Goal: Check status: Check status

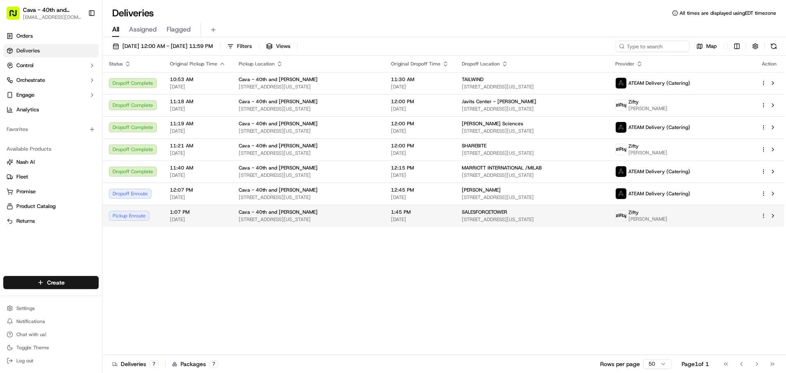
click at [524, 219] on span "[STREET_ADDRESS][US_STATE]" at bounding box center [532, 219] width 140 height 7
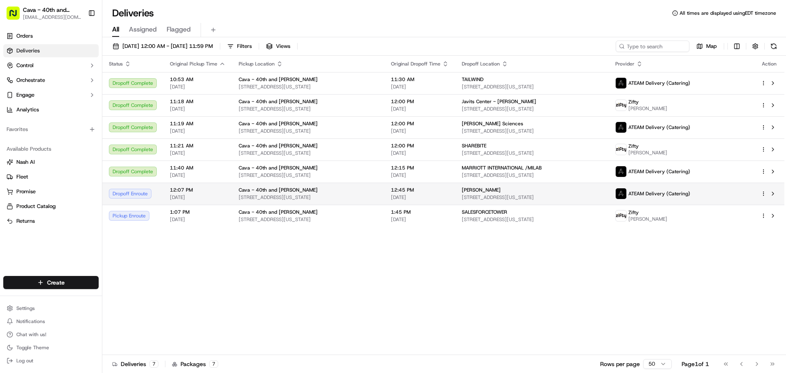
click at [626, 193] on img at bounding box center [621, 193] width 11 height 11
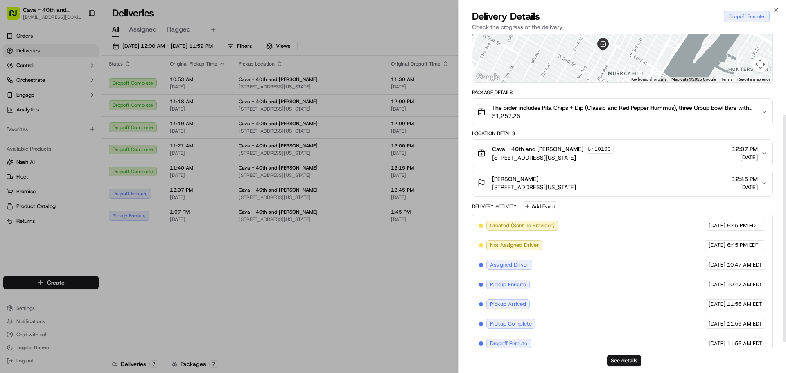
scroll to position [119, 0]
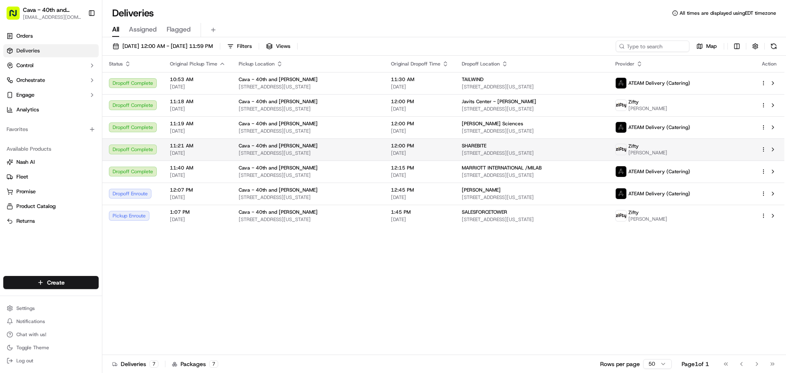
click at [602, 149] on div "SHAREBITE" at bounding box center [532, 145] width 140 height 7
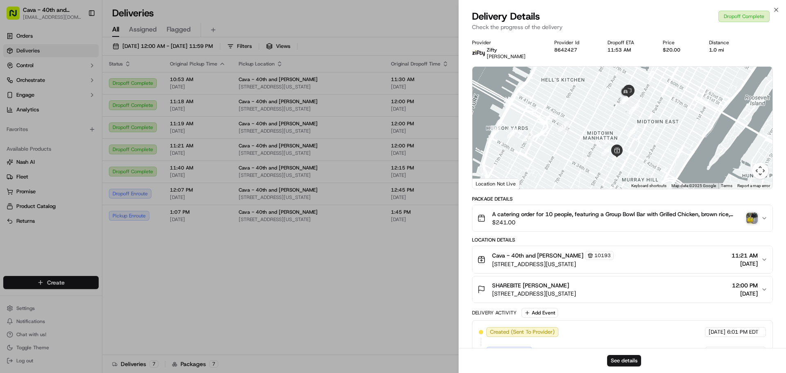
click at [759, 217] on div "A catering order for 10 people, featuring a Group Bowl Bar with Grilled Chicken…" at bounding box center [619, 218] width 284 height 16
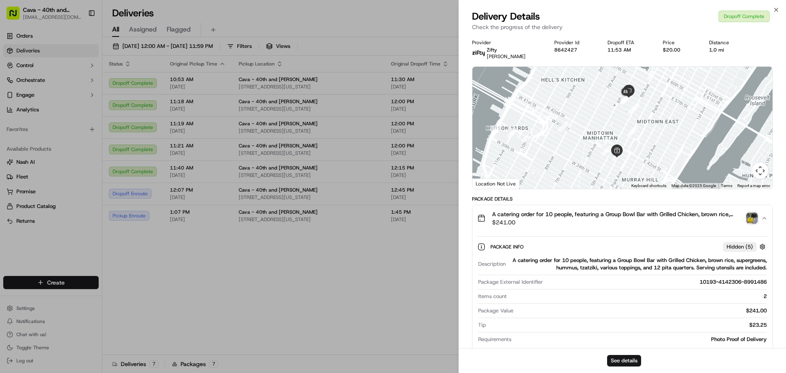
click at [754, 215] on img "button" at bounding box center [751, 217] width 11 height 11
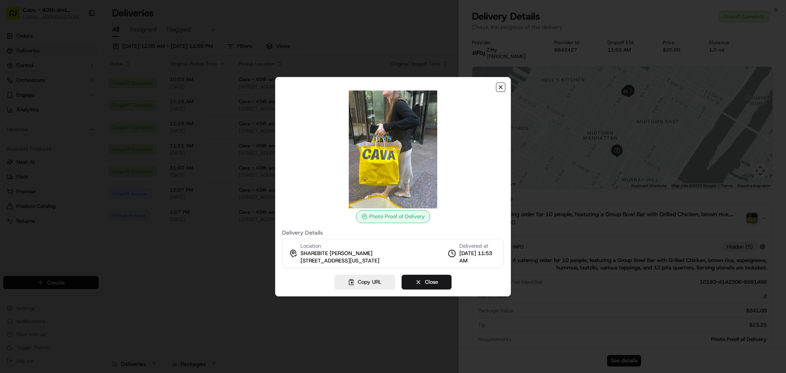
click at [500, 85] on icon "button" at bounding box center [500, 87] width 7 height 7
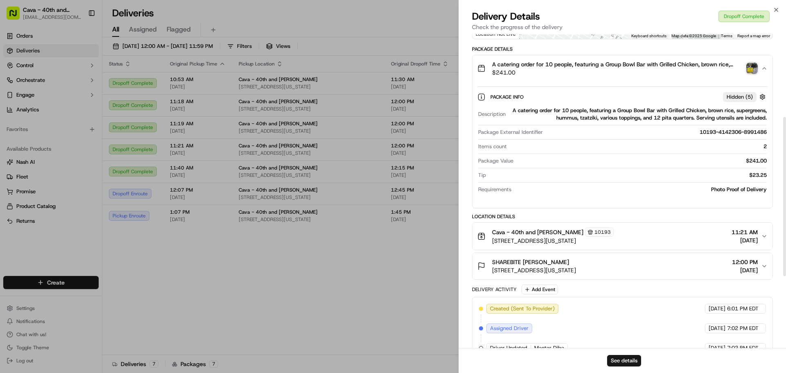
scroll to position [164, 0]
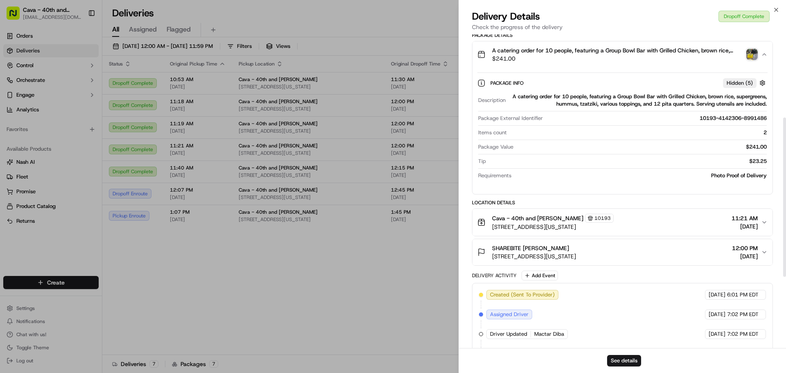
click at [701, 253] on div "SHAREBITE [PERSON_NAME] [STREET_ADDRESS][US_STATE] 12:00 PM [DATE]" at bounding box center [619, 252] width 284 height 16
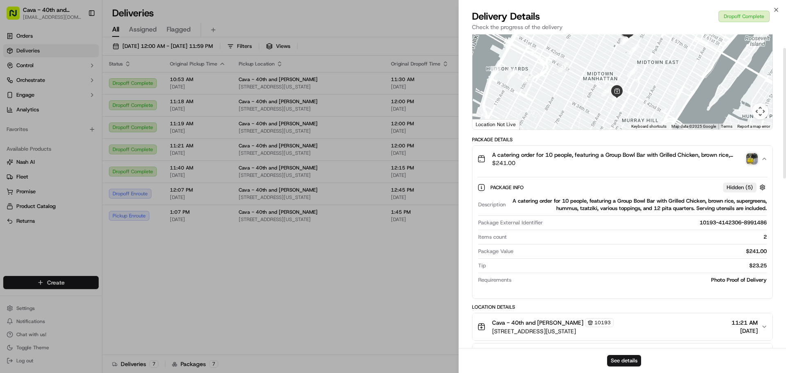
scroll to position [30, 0]
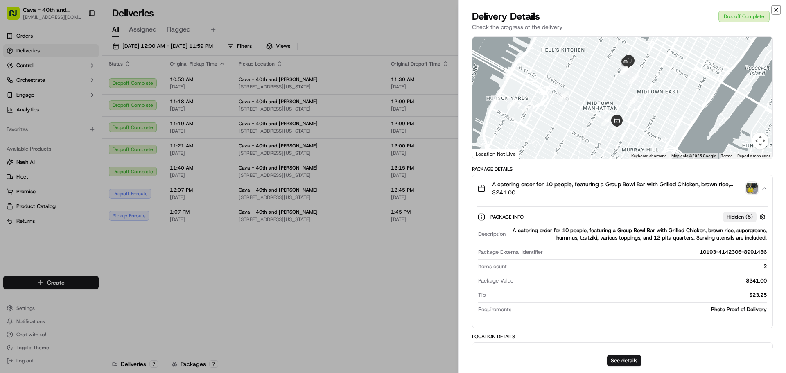
click at [778, 11] on icon "button" at bounding box center [776, 10] width 7 height 7
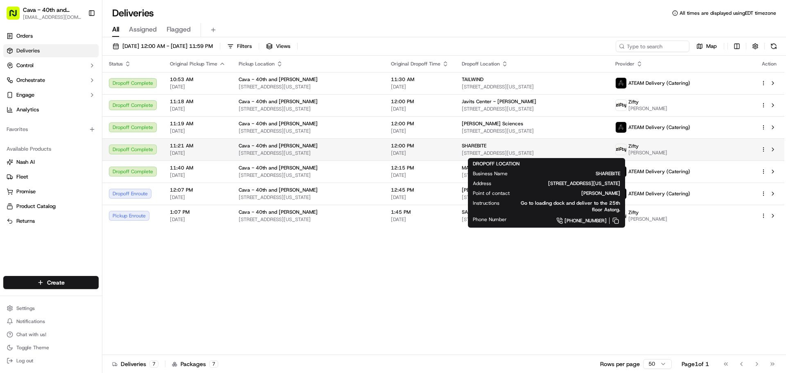
click at [495, 146] on div "SHAREBITE" at bounding box center [532, 145] width 140 height 7
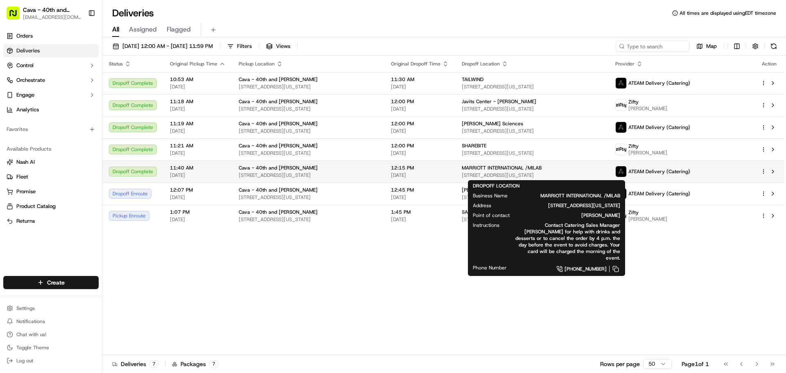
click at [517, 176] on span "[STREET_ADDRESS][US_STATE]" at bounding box center [532, 175] width 140 height 7
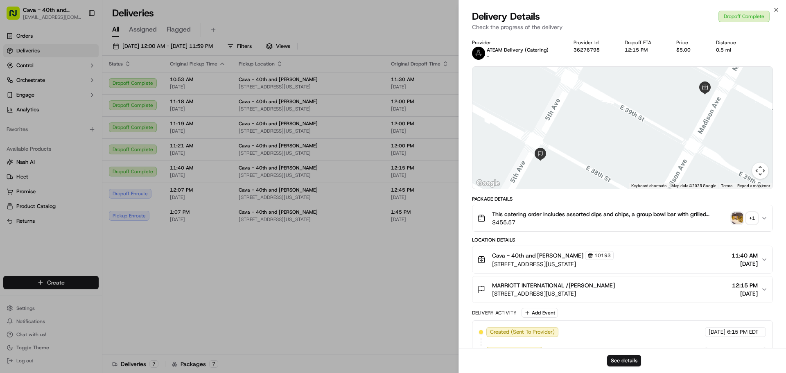
click at [736, 221] on img "button" at bounding box center [736, 217] width 11 height 11
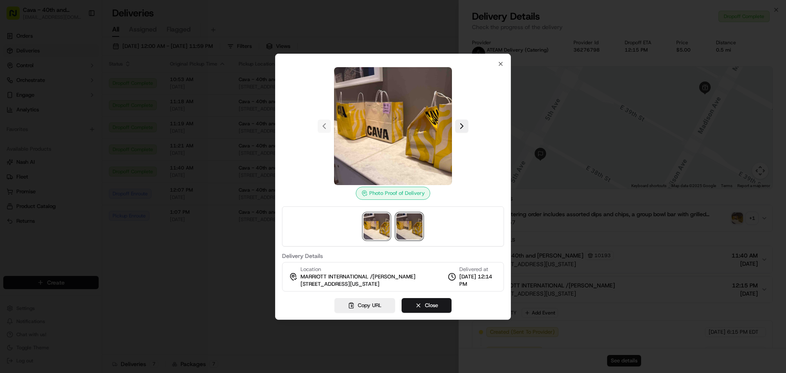
click at [413, 224] on img at bounding box center [409, 226] width 26 height 26
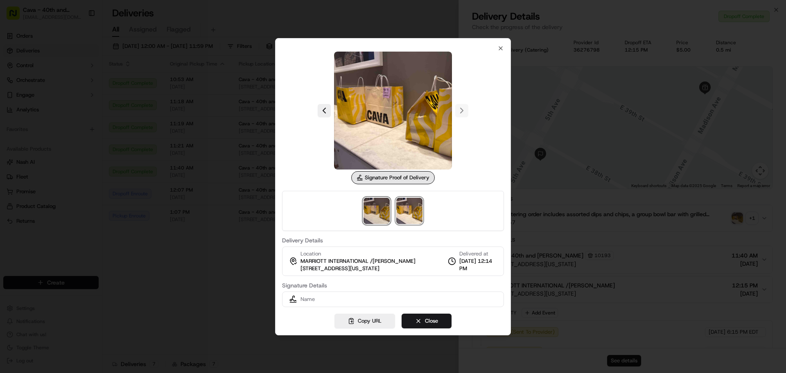
click at [379, 219] on img at bounding box center [376, 211] width 26 height 26
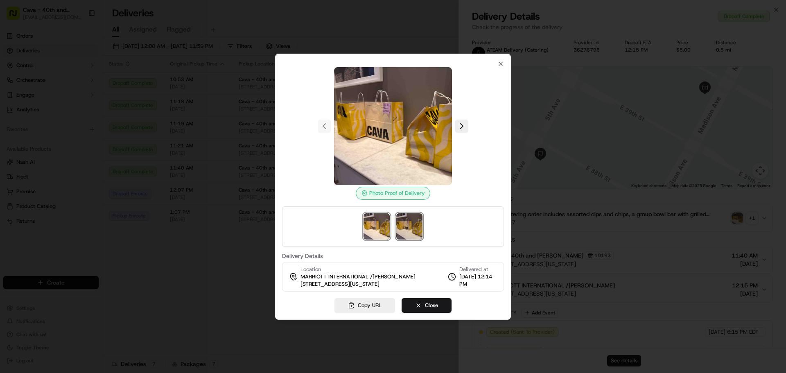
click at [402, 231] on img at bounding box center [409, 226] width 26 height 26
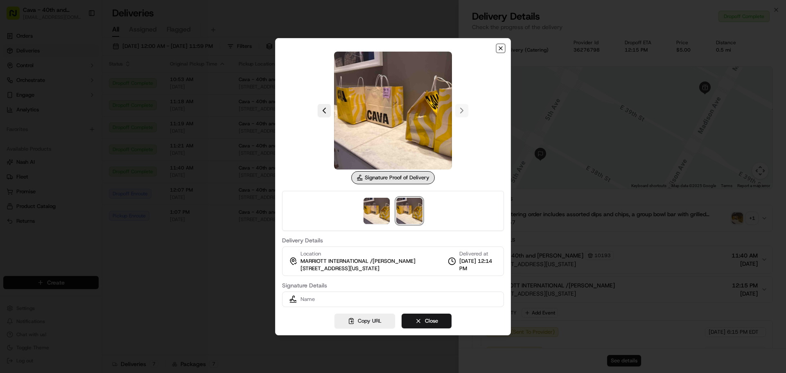
click at [498, 47] on icon "button" at bounding box center [500, 48] width 7 height 7
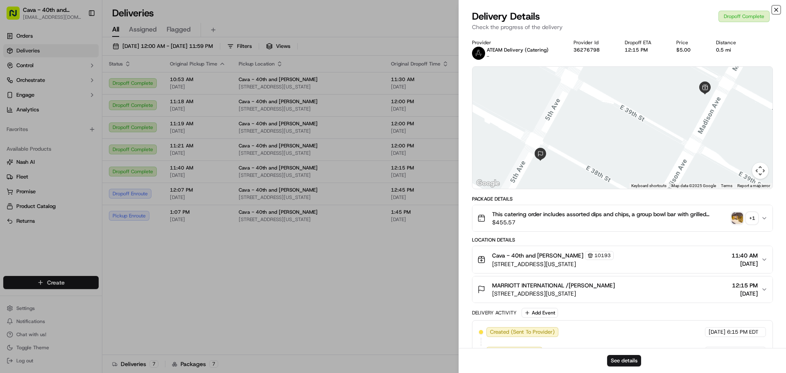
drag, startPoint x: 775, startPoint y: 10, endPoint x: 767, endPoint y: 16, distance: 10.0
click at [774, 11] on icon "button" at bounding box center [776, 10] width 7 height 7
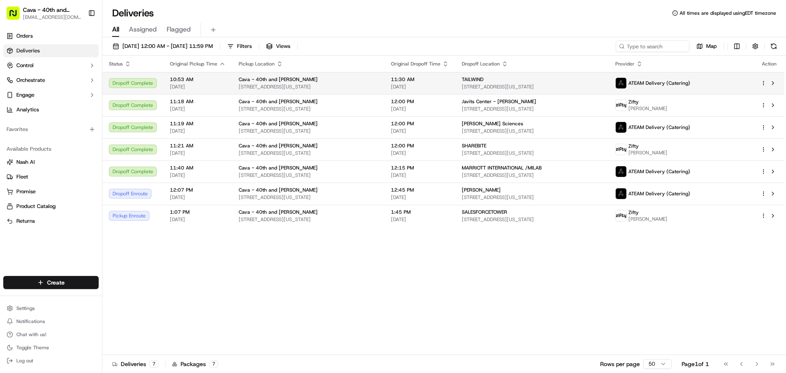
click at [602, 77] on div "TAILWIND" at bounding box center [532, 79] width 140 height 7
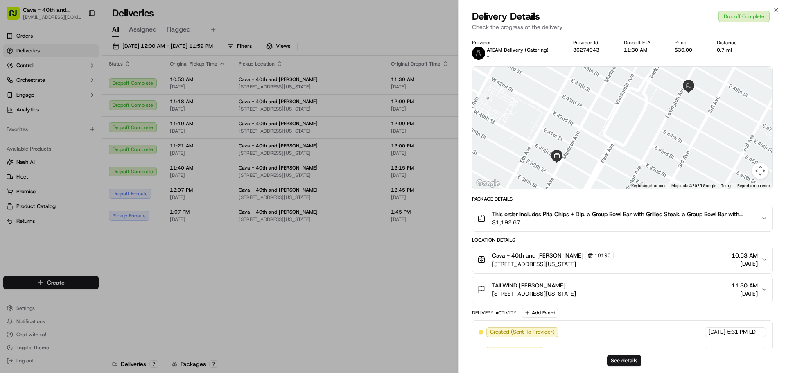
drag, startPoint x: 700, startPoint y: 225, endPoint x: 698, endPoint y: 230, distance: 6.0
click at [700, 225] on span "$1,192.67" at bounding box center [623, 222] width 262 height 8
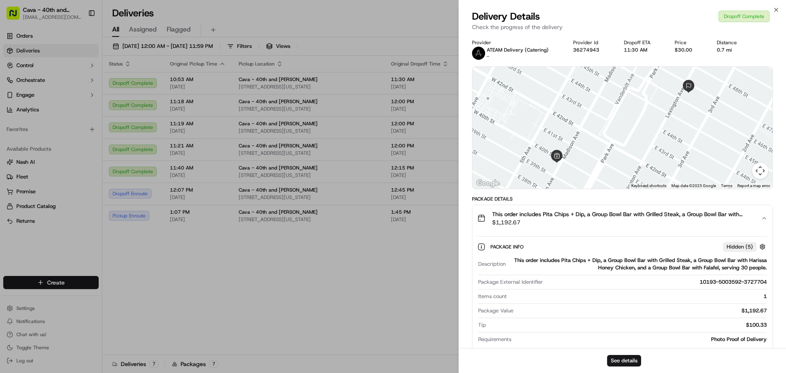
click at [741, 226] on span "$1,192.67" at bounding box center [623, 222] width 262 height 8
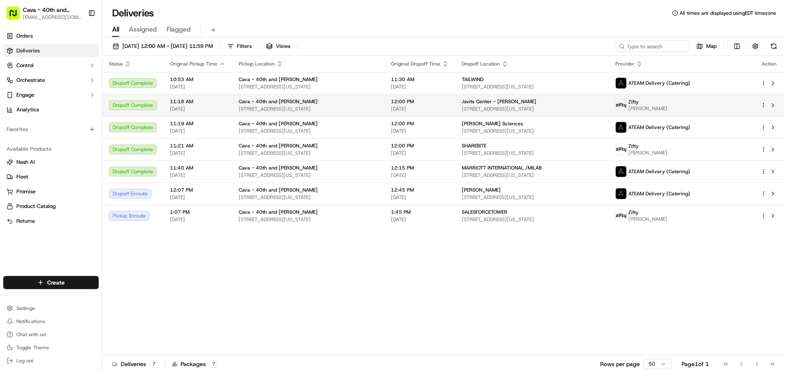
click at [638, 99] on td "Zifty [PERSON_NAME]" at bounding box center [681, 105] width 145 height 22
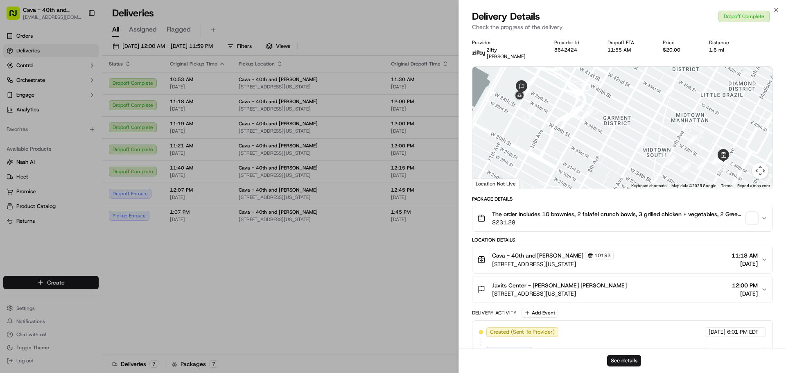
click at [756, 217] on span "button" at bounding box center [751, 217] width 11 height 11
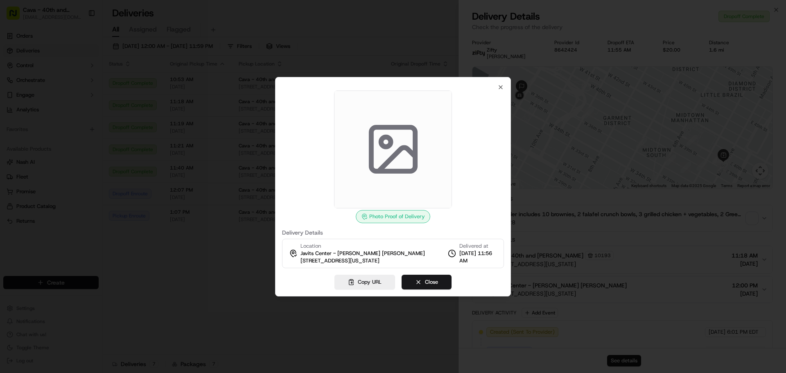
click at [501, 83] on div "Photo Proof of Delivery Delivery Details Location [GEOGRAPHIC_DATA] - [PERSON_N…" at bounding box center [393, 186] width 236 height 219
click at [501, 86] on icon "button" at bounding box center [500, 87] width 7 height 7
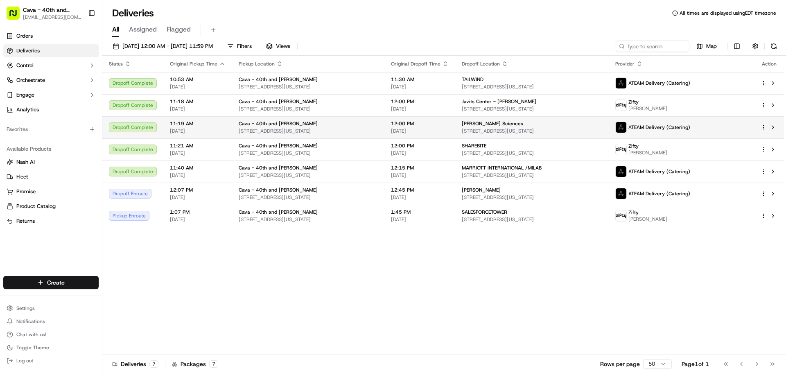
click at [592, 124] on div "[PERSON_NAME] Sciences" at bounding box center [532, 123] width 140 height 7
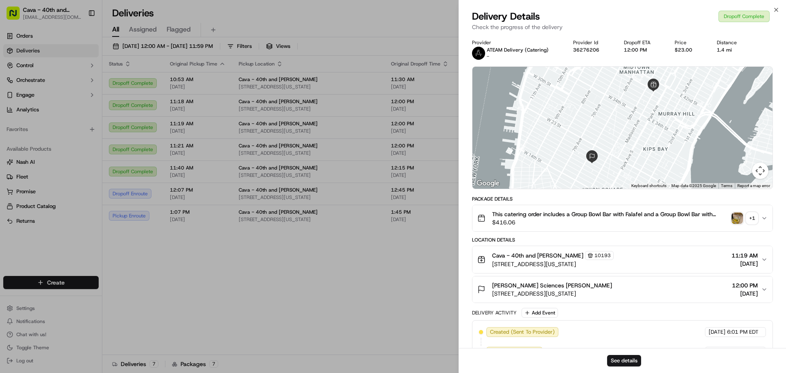
click at [734, 217] on img "button" at bounding box center [736, 217] width 11 height 11
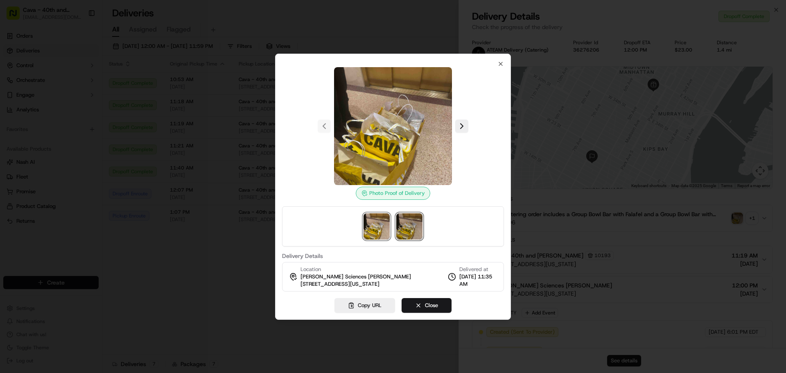
click at [405, 233] on img at bounding box center [409, 226] width 26 height 26
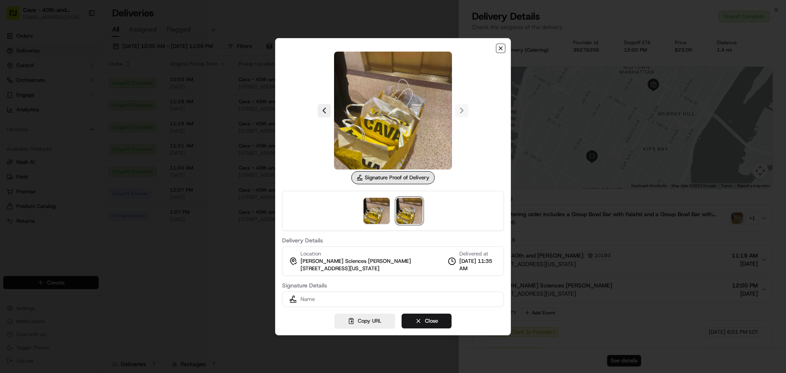
click at [501, 48] on icon "button" at bounding box center [500, 48] width 7 height 7
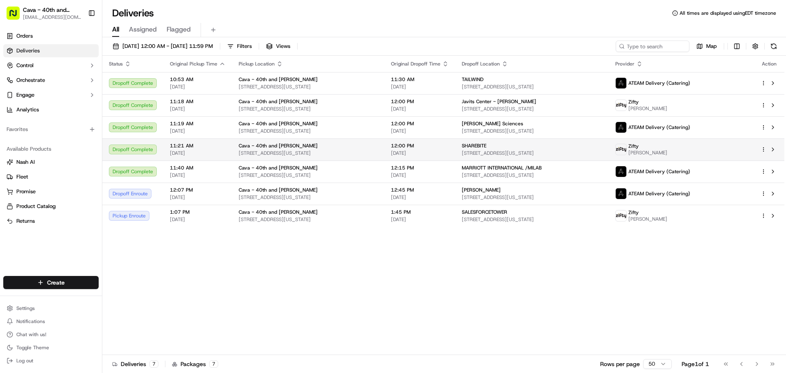
click at [487, 156] on td "SHAREBITE [STREET_ADDRESS][US_STATE]" at bounding box center [532, 149] width 154 height 22
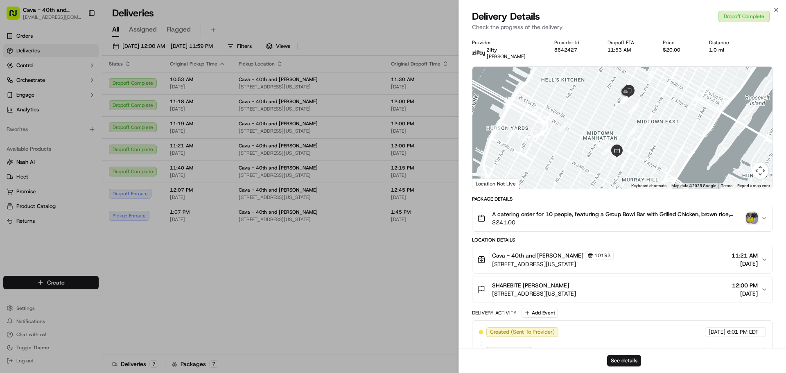
click at [755, 223] on img "button" at bounding box center [751, 217] width 11 height 11
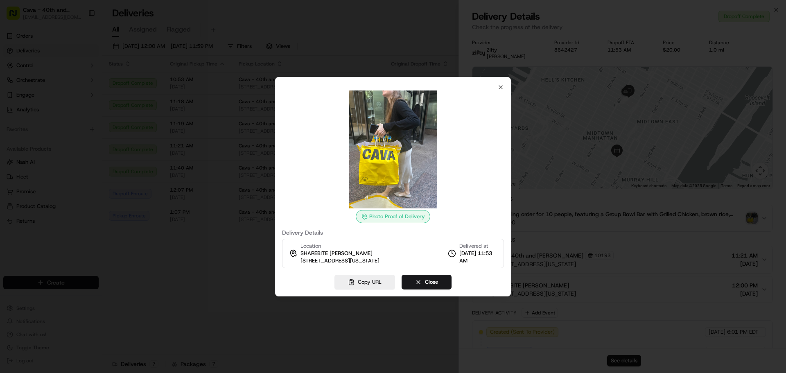
click at [221, 275] on div at bounding box center [393, 186] width 786 height 373
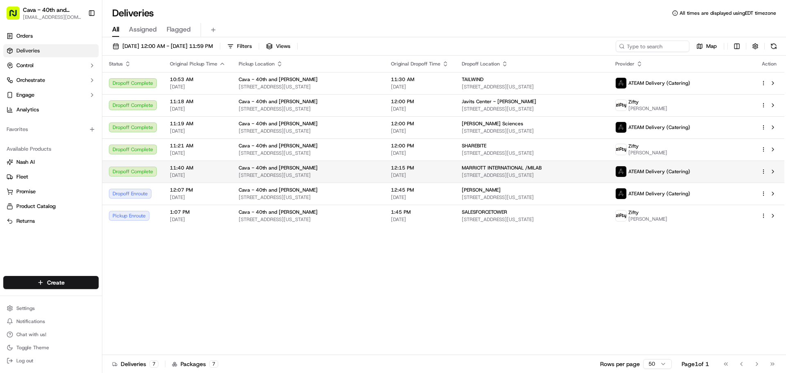
click at [514, 166] on span "MARRIOTT INTERNATIONAL /MILAB" at bounding box center [502, 168] width 80 height 7
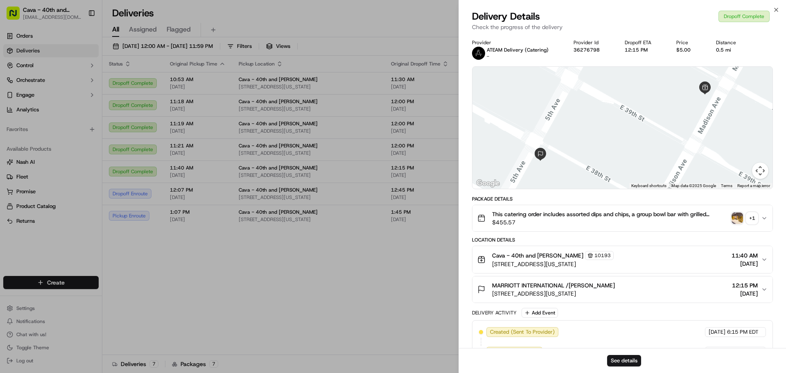
click at [729, 212] on div "This catering order includes assorted dips and chips, a group bowl bar with gri…" at bounding box center [619, 218] width 284 height 16
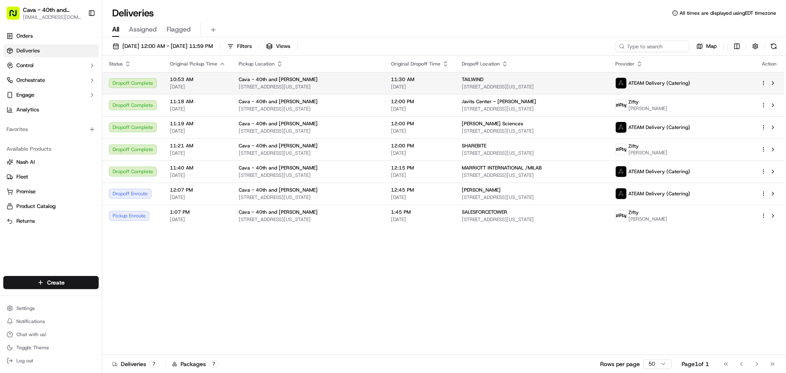
click at [579, 88] on span "[STREET_ADDRESS][US_STATE]" at bounding box center [532, 87] width 140 height 7
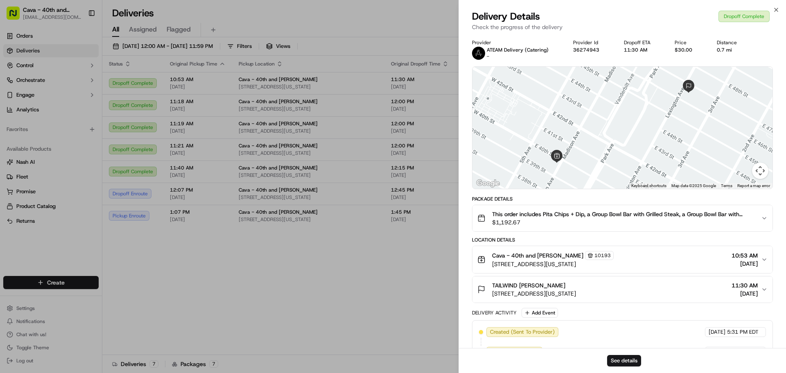
click at [723, 215] on span "This order includes Pita Chips + Dip, a Group Bowl Bar with Grilled Steak, a Gr…" at bounding box center [623, 214] width 262 height 8
